Goal: Task Accomplishment & Management: Use online tool/utility

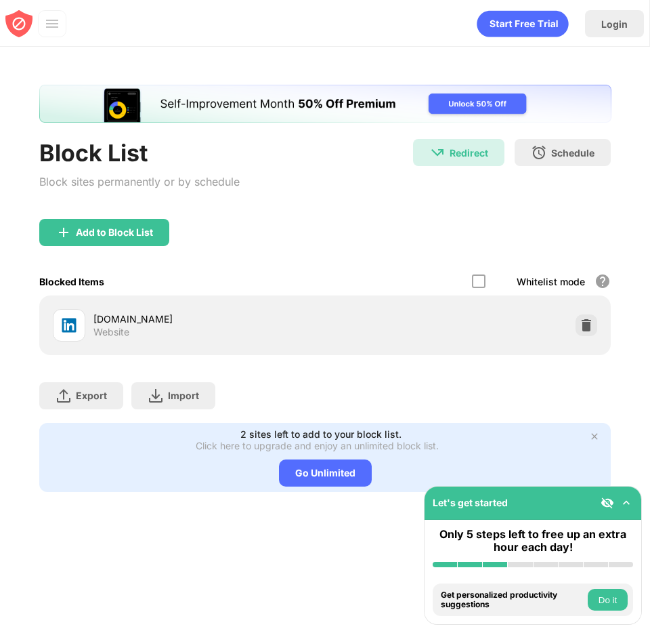
click at [486, 317] on div "[DOMAIN_NAME] Website" at bounding box center [325, 324] width 556 height 43
click at [586, 319] on img at bounding box center [587, 325] width 14 height 14
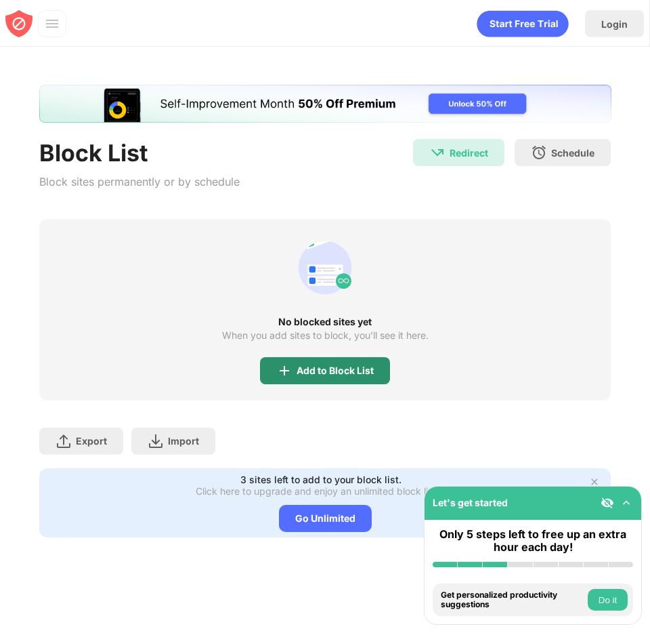
click at [317, 370] on div "Add to Block List" at bounding box center [335, 370] width 77 height 11
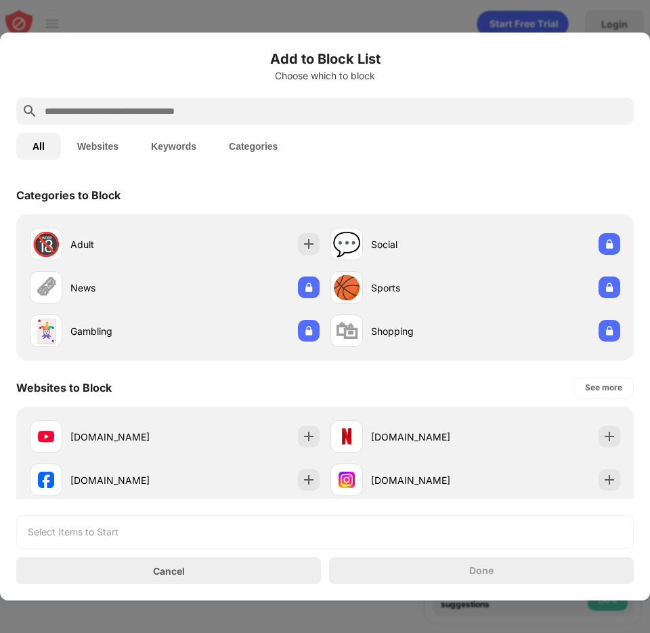
click at [99, 150] on button "Websites" at bounding box center [98, 146] width 74 height 27
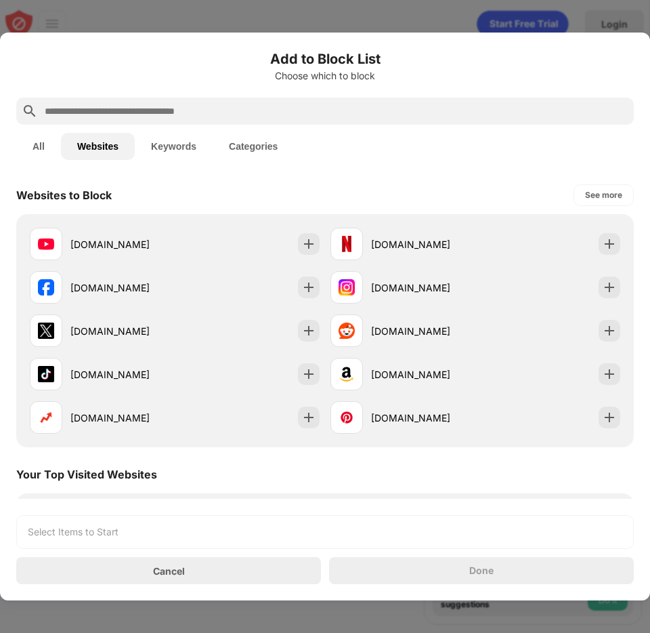
click at [185, 111] on input "text" at bounding box center [335, 111] width 585 height 16
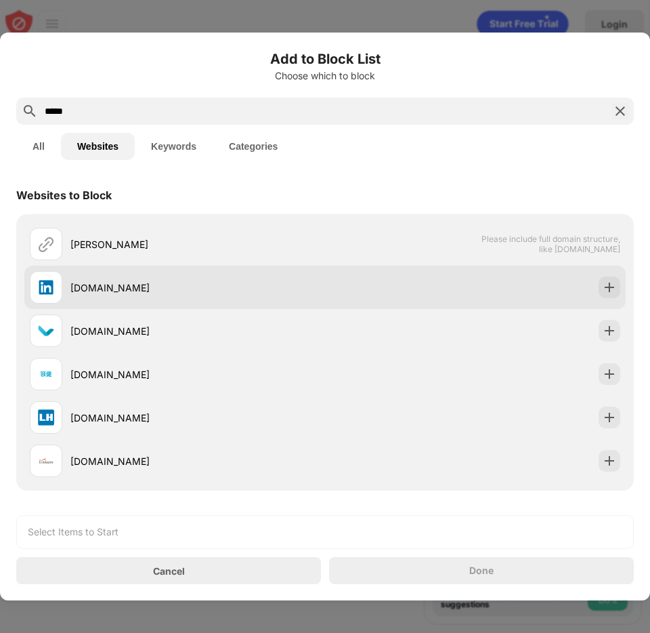
type input "*****"
click at [446, 287] on div "[DOMAIN_NAME]" at bounding box center [324, 287] width 601 height 43
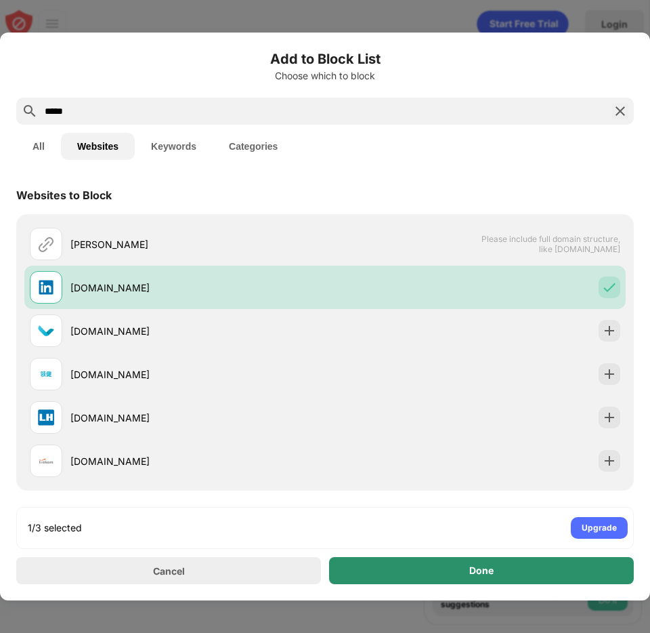
click at [469, 577] on div "Done" at bounding box center [481, 570] width 305 height 27
